Goal: Task Accomplishment & Management: Manage account settings

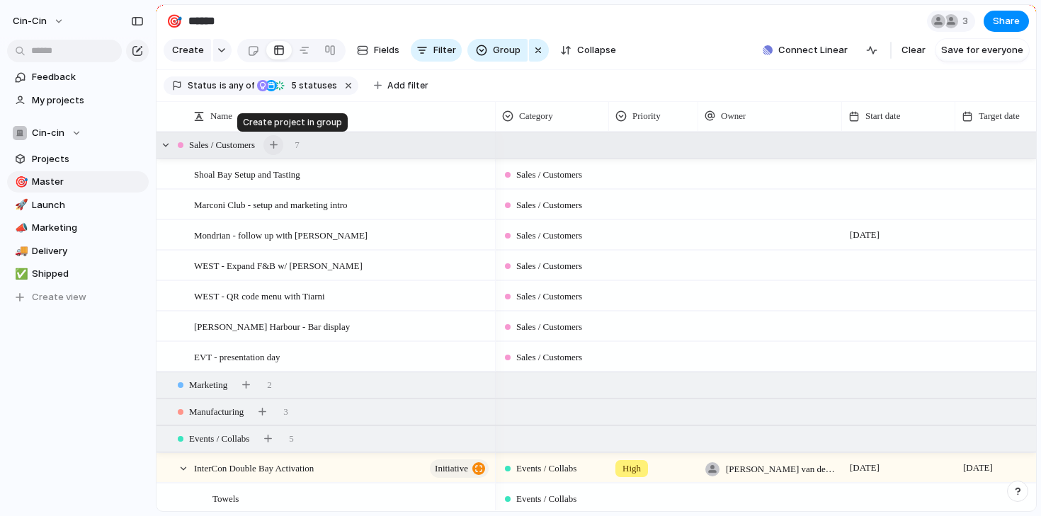
click at [280, 143] on button "button" at bounding box center [273, 145] width 20 height 20
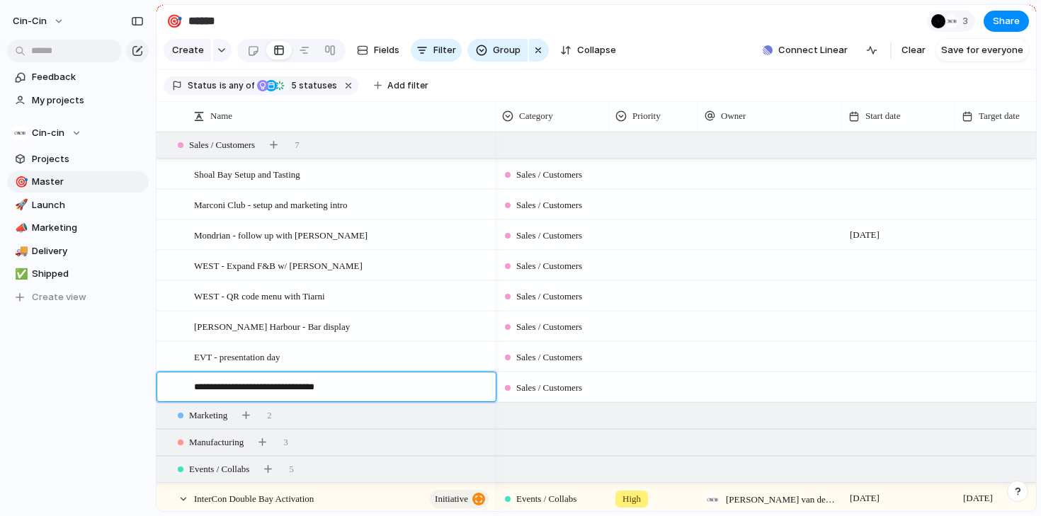
type textarea "**********"
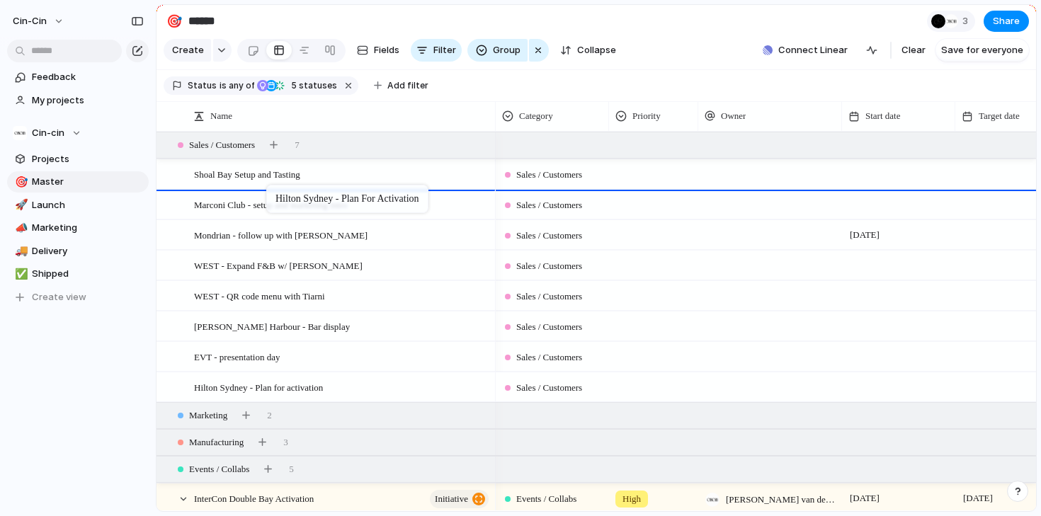
drag, startPoint x: 251, startPoint y: 385, endPoint x: 273, endPoint y: 188, distance: 198.8
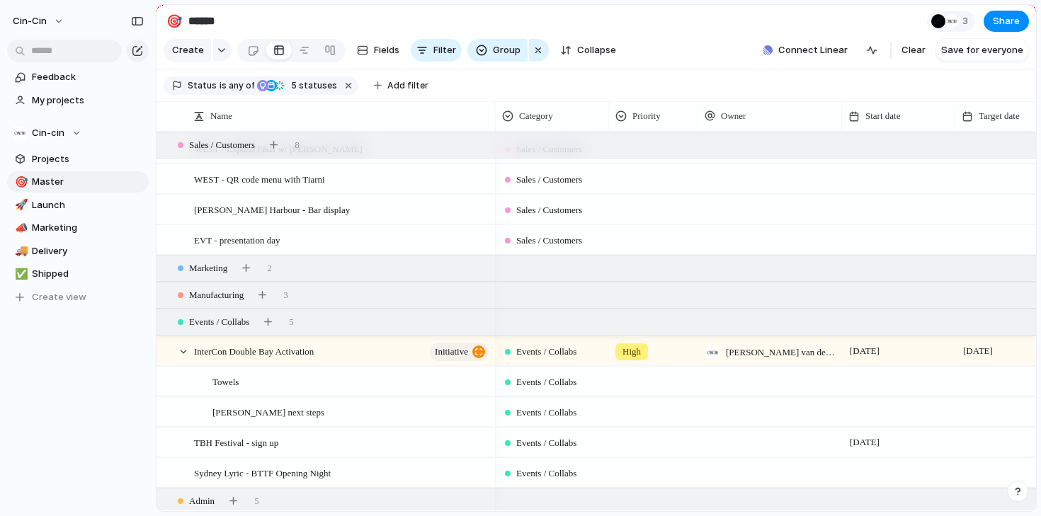
scroll to position [241, 0]
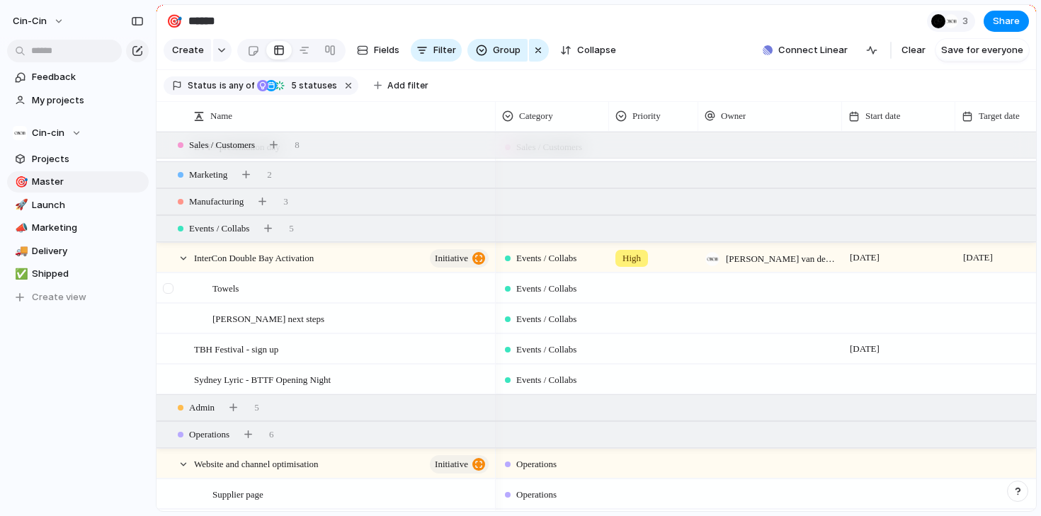
click at [166, 287] on div at bounding box center [168, 288] width 11 height 11
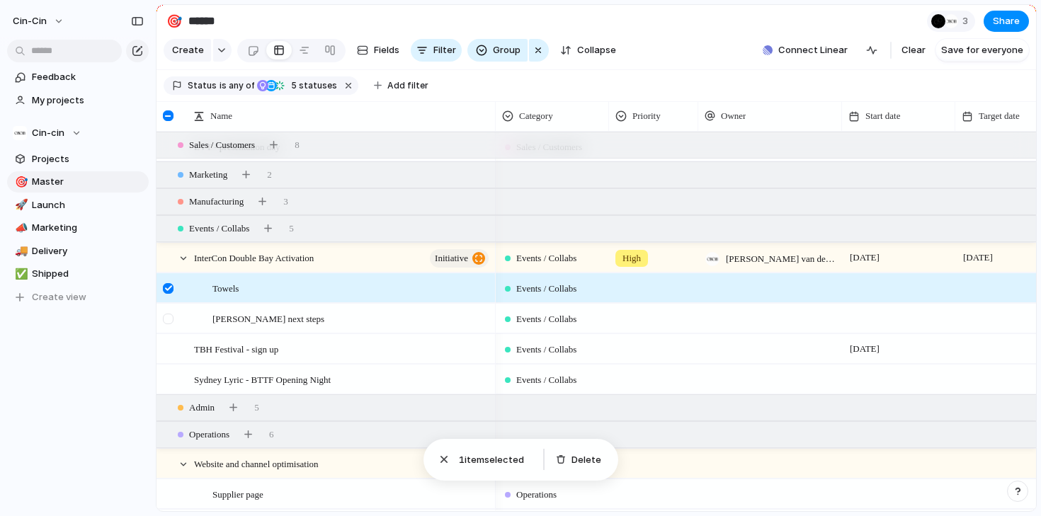
click at [171, 324] on div at bounding box center [168, 319] width 11 height 11
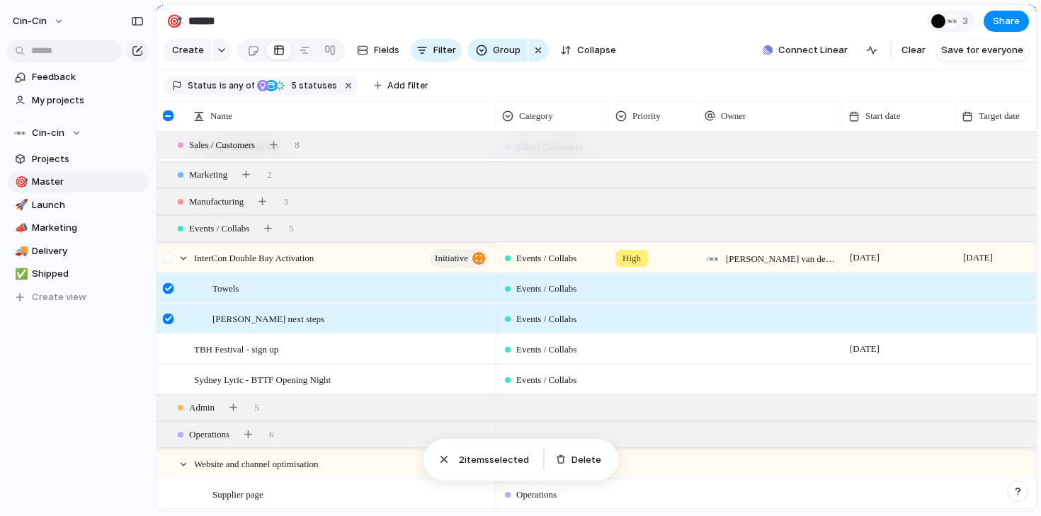
click at [166, 259] on div at bounding box center [168, 258] width 11 height 11
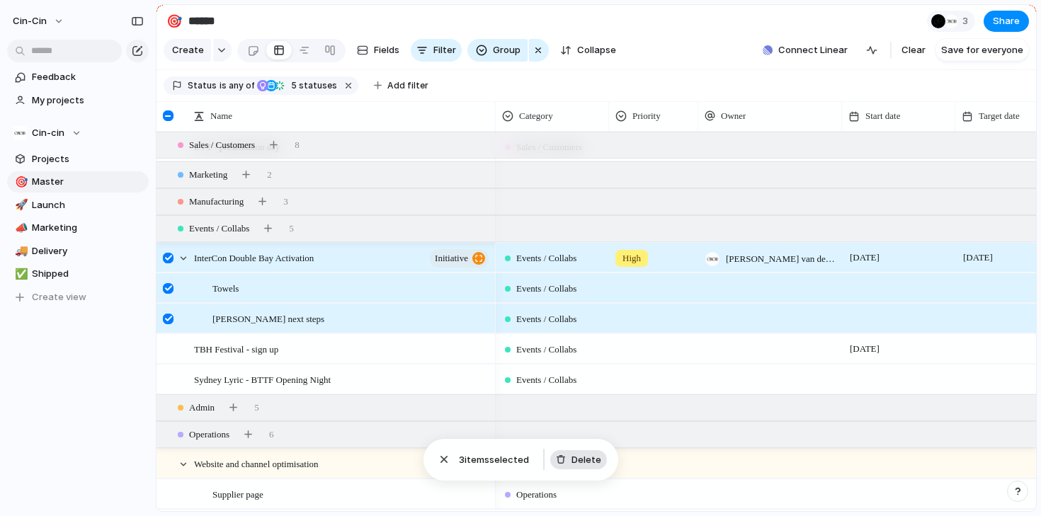
click at [580, 453] on span "Delete" at bounding box center [586, 460] width 30 height 14
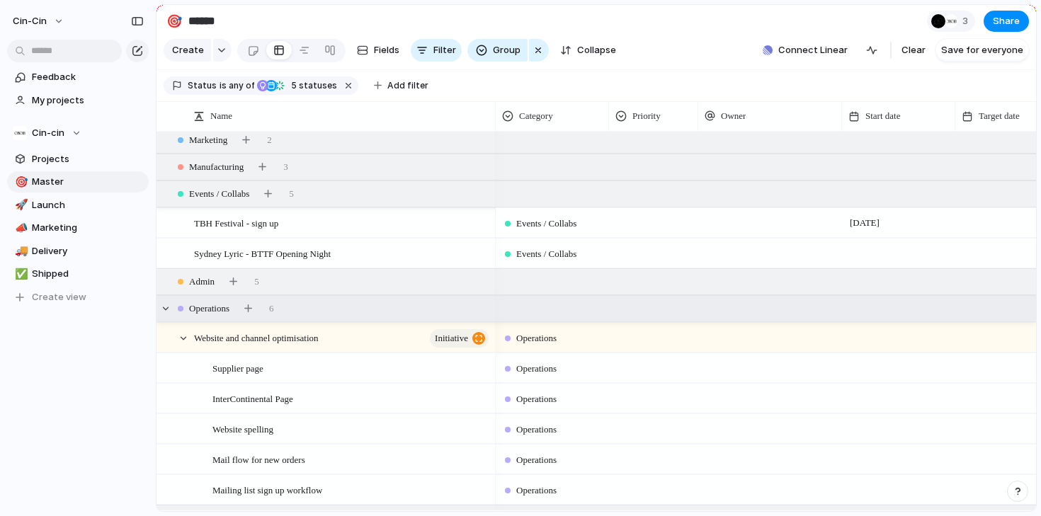
scroll to position [297, 0]
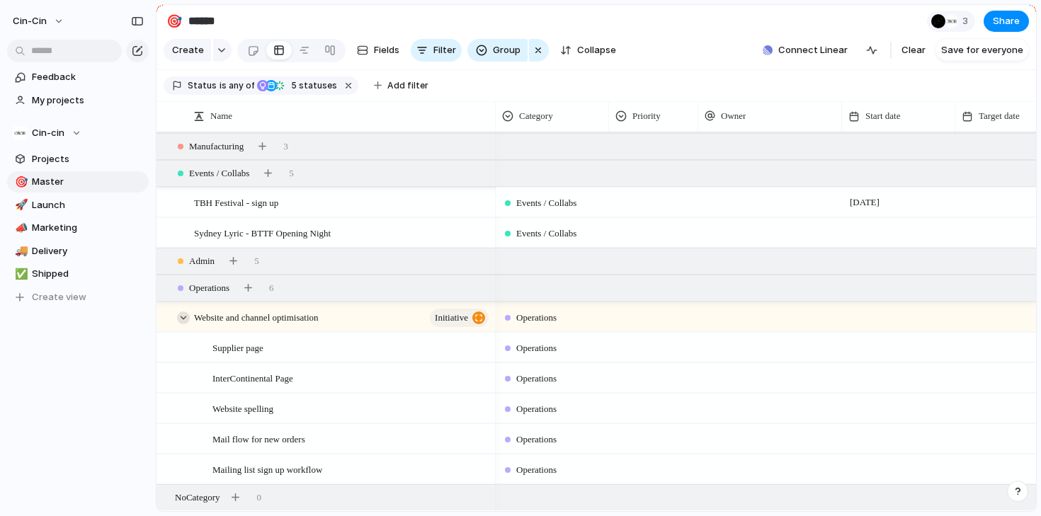
click at [181, 313] on div at bounding box center [183, 318] width 13 height 13
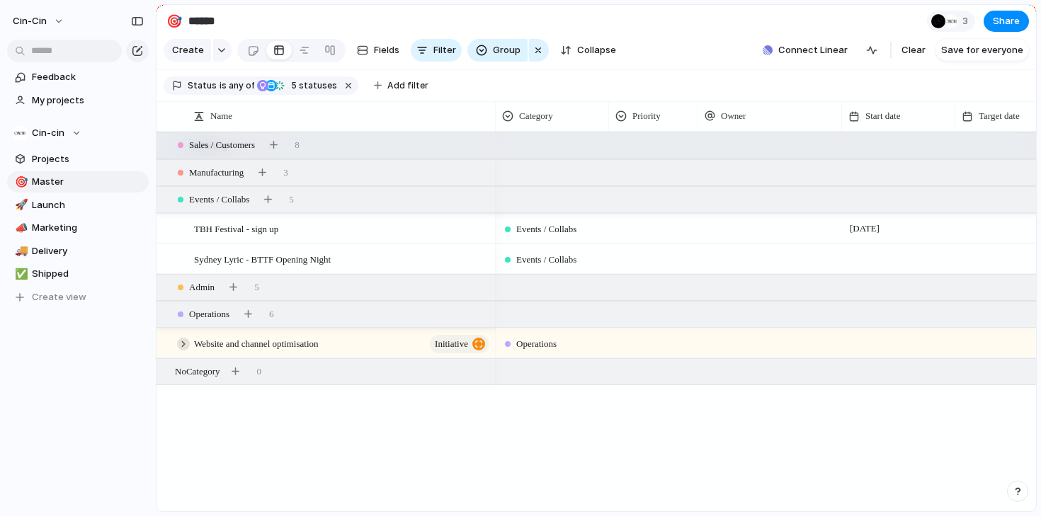
scroll to position [144, 0]
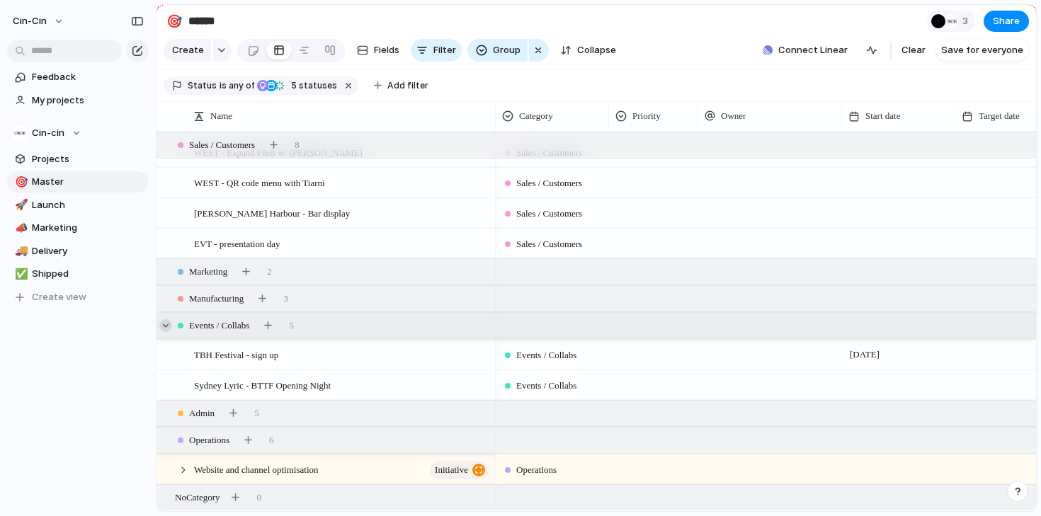
click at [166, 325] on div at bounding box center [165, 325] width 13 height 13
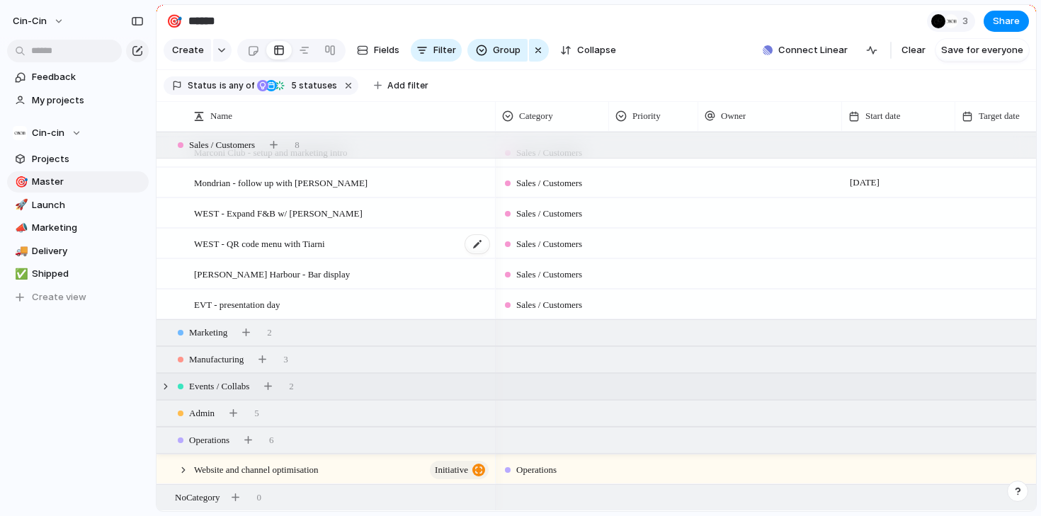
scroll to position [0, 0]
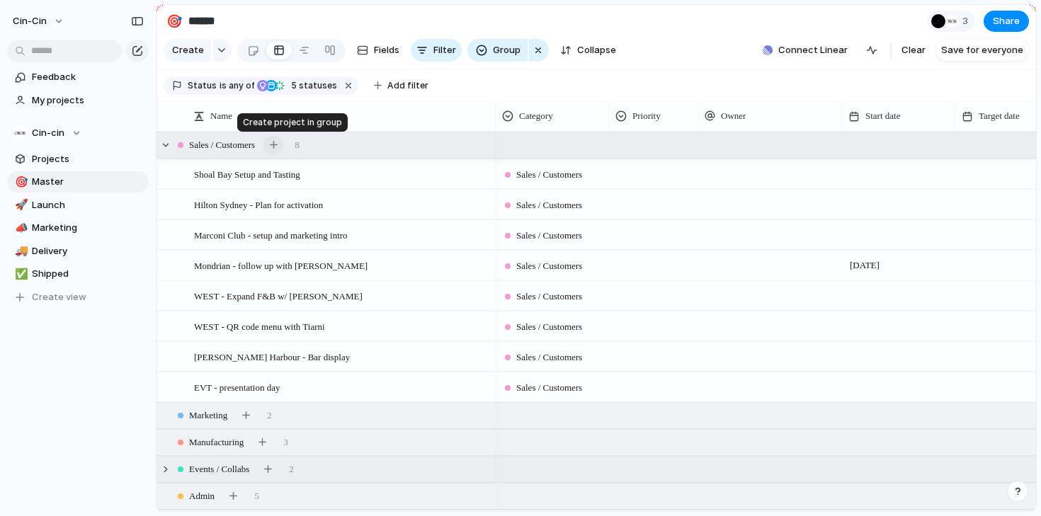
click at [278, 144] on div "button" at bounding box center [274, 145] width 8 height 8
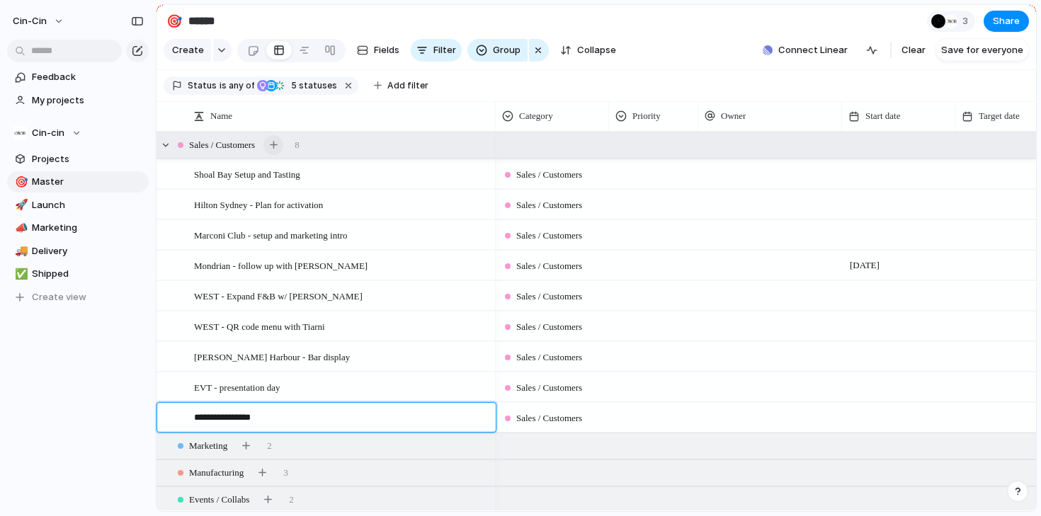
type textarea "**********"
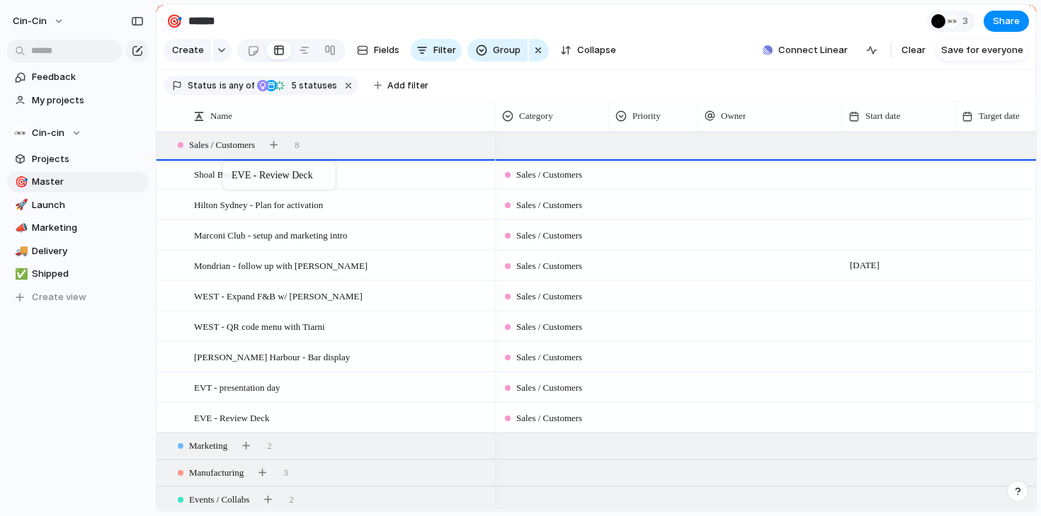
drag, startPoint x: 229, startPoint y: 418, endPoint x: 229, endPoint y: 164, distance: 253.5
